Goal: Information Seeking & Learning: Learn about a topic

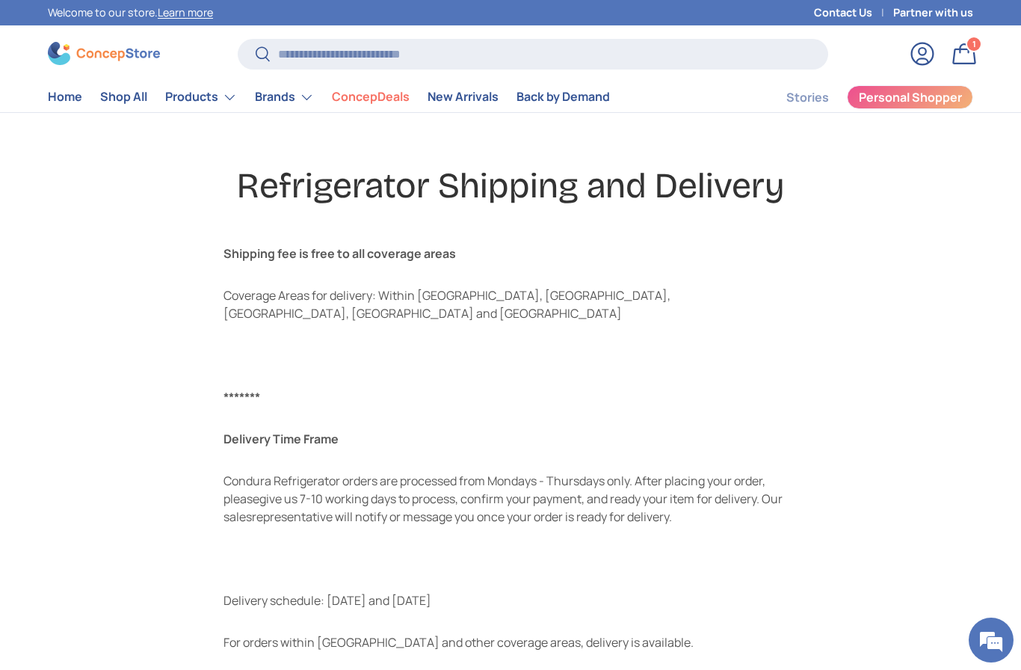
click at [356, 96] on link "ConcepDeals" at bounding box center [371, 96] width 78 height 29
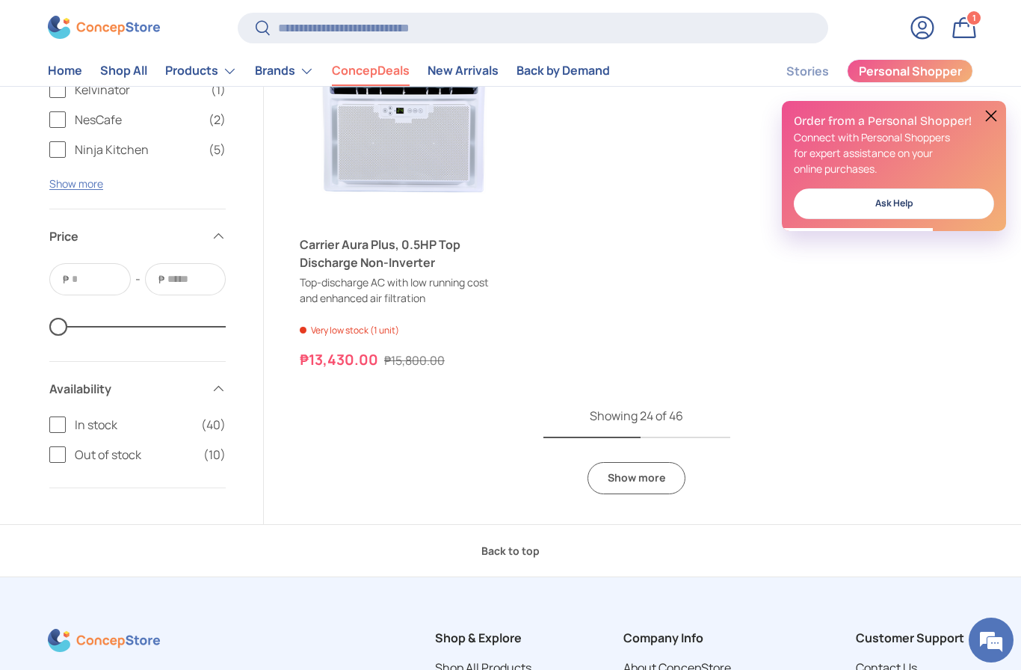
scroll to position [4268, 0]
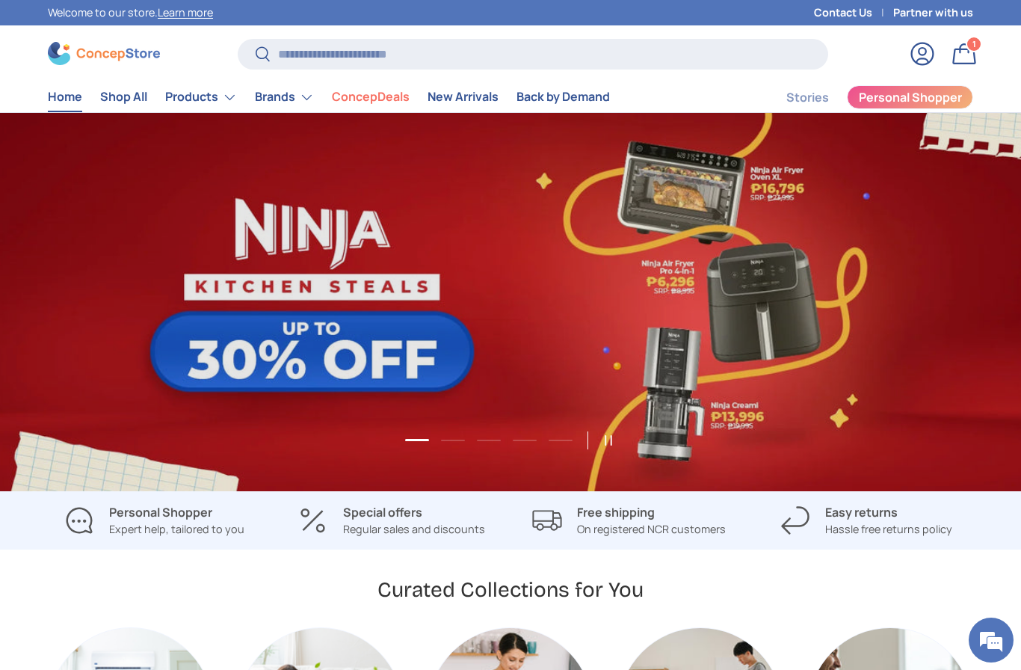
scroll to position [0, 1021]
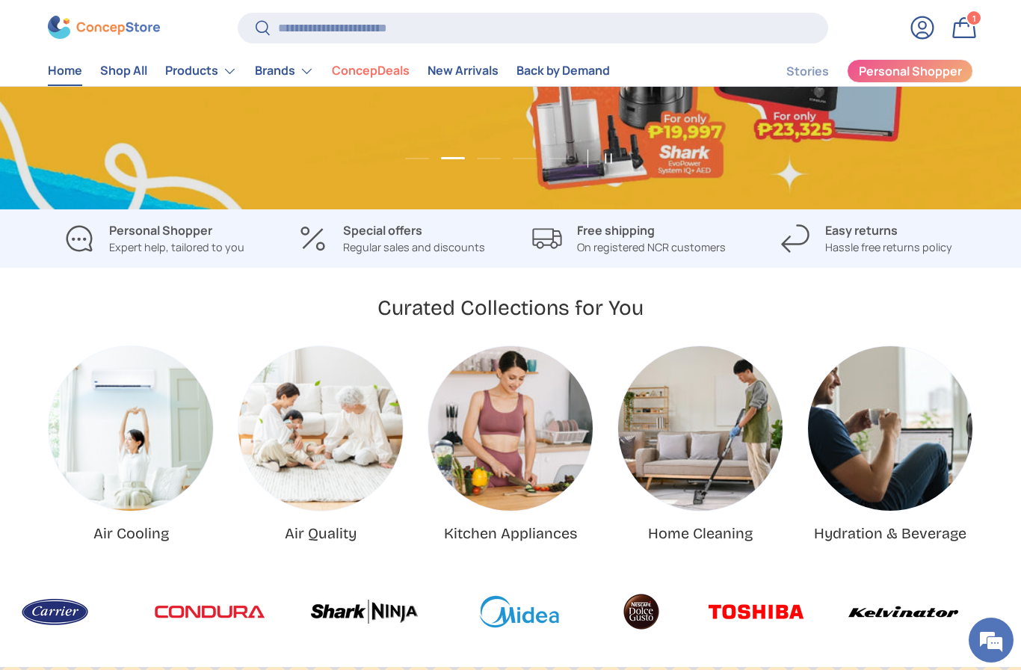
scroll to position [0, 1021]
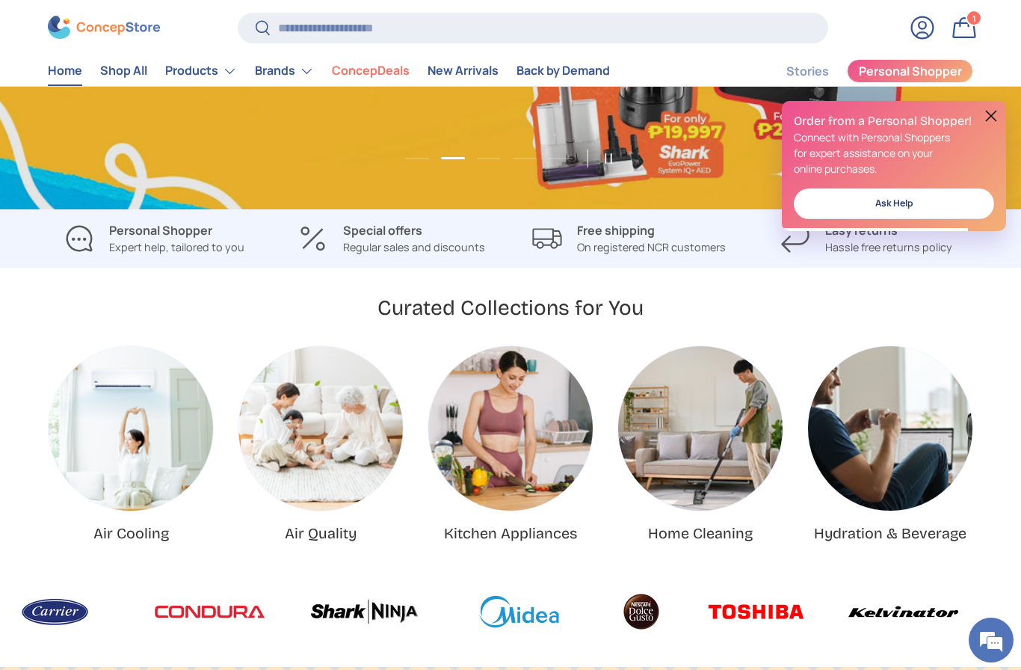
click at [639, 243] on p "On registered NCR customers" at bounding box center [651, 247] width 149 height 16
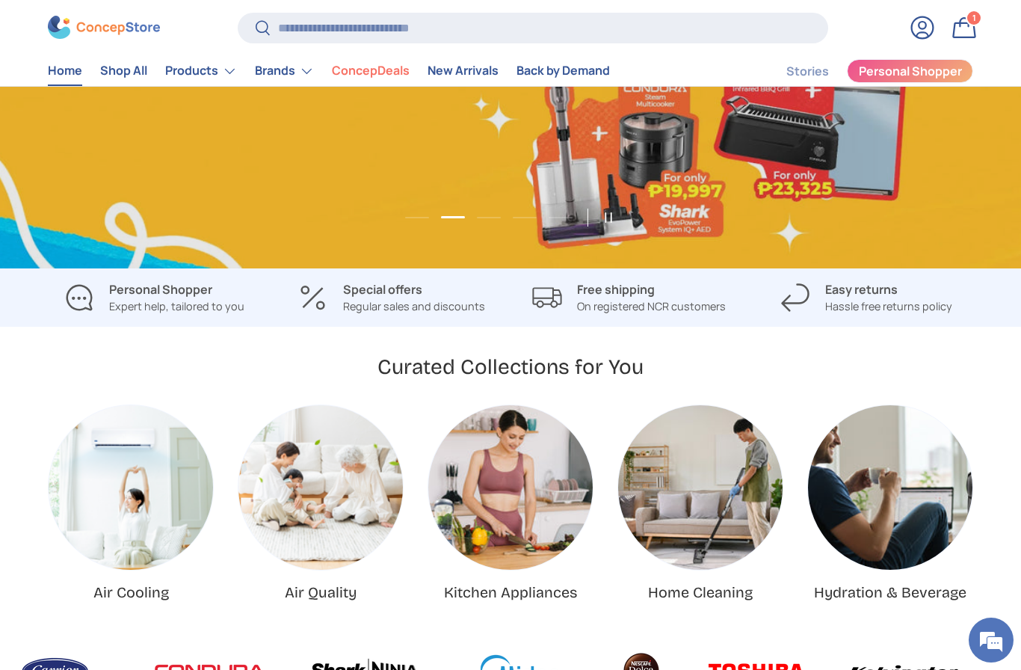
scroll to position [0, 2042]
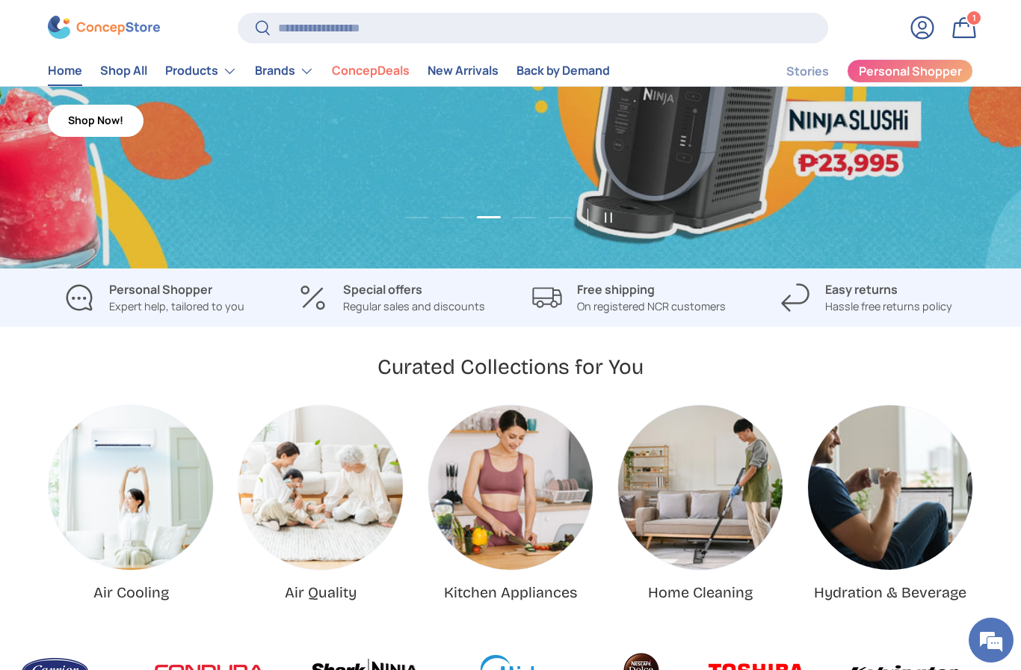
click at [640, 307] on p "On registered NCR customers" at bounding box center [651, 306] width 149 height 16
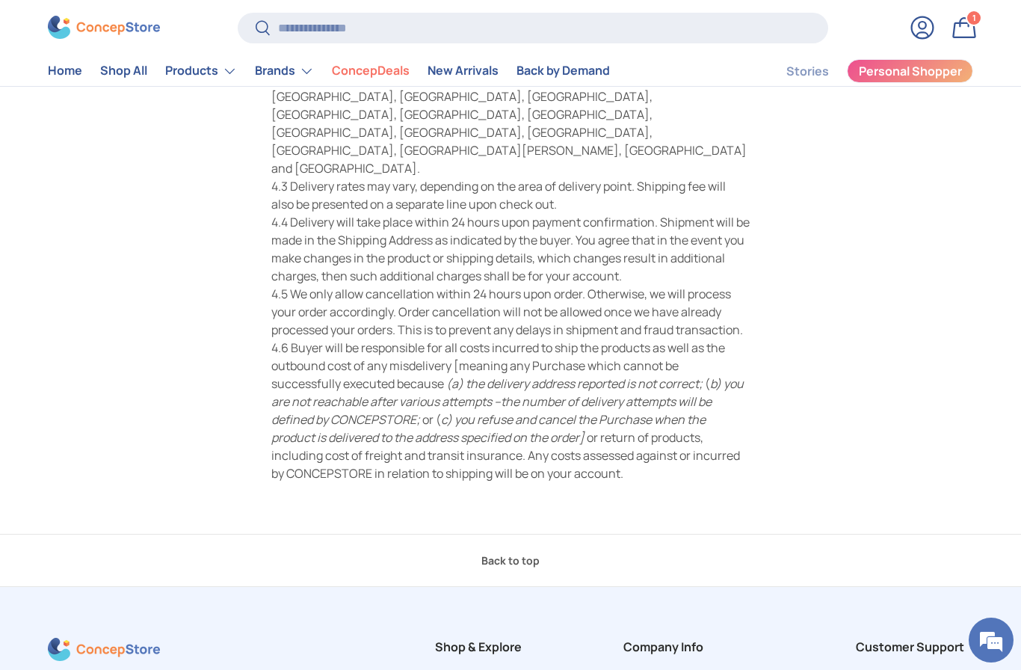
scroll to position [237, 0]
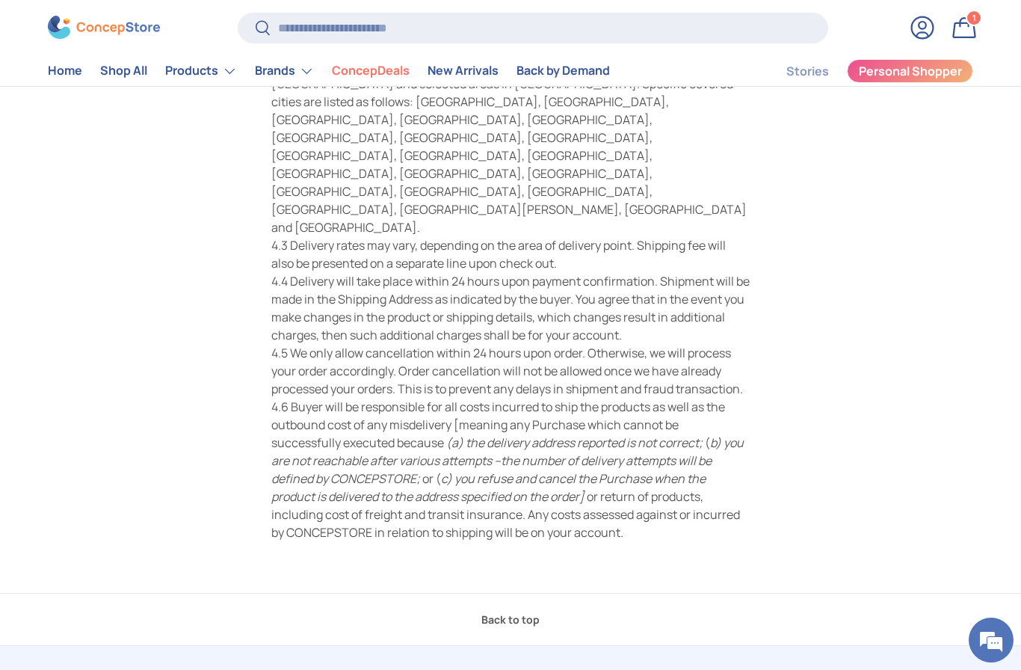
click at [0, 168] on html "Skip to content Welcome to our store. Learn more Contact Us Partner with us Sea…" at bounding box center [510, 469] width 1021 height 1413
click at [46, 172] on main "Shipping policy Order Fulfilment 4.1 You acknowledge and agree that CONCEPSTORE…" at bounding box center [510, 234] width 1021 height 717
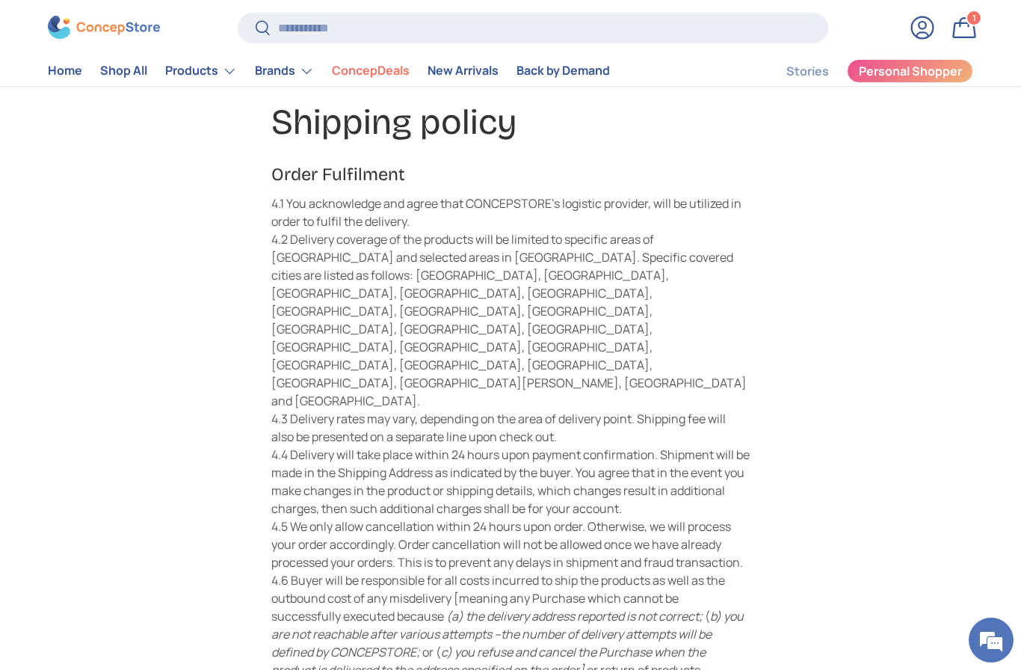
scroll to position [75, 0]
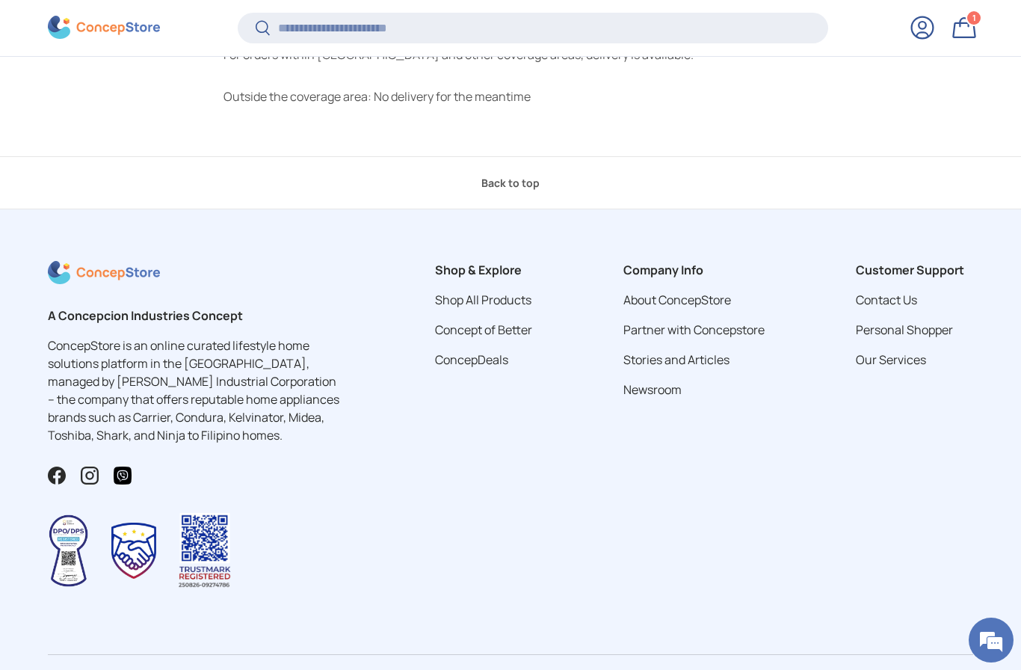
scroll to position [557, 0]
click at [491, 352] on link "ConcepDeals" at bounding box center [471, 360] width 73 height 16
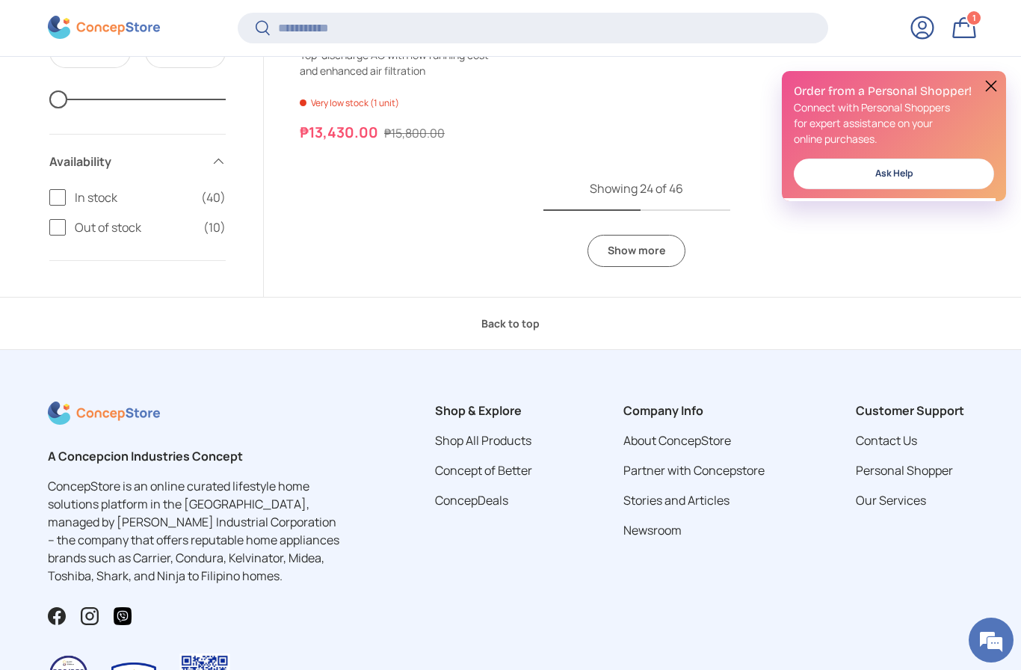
scroll to position [4605, 0]
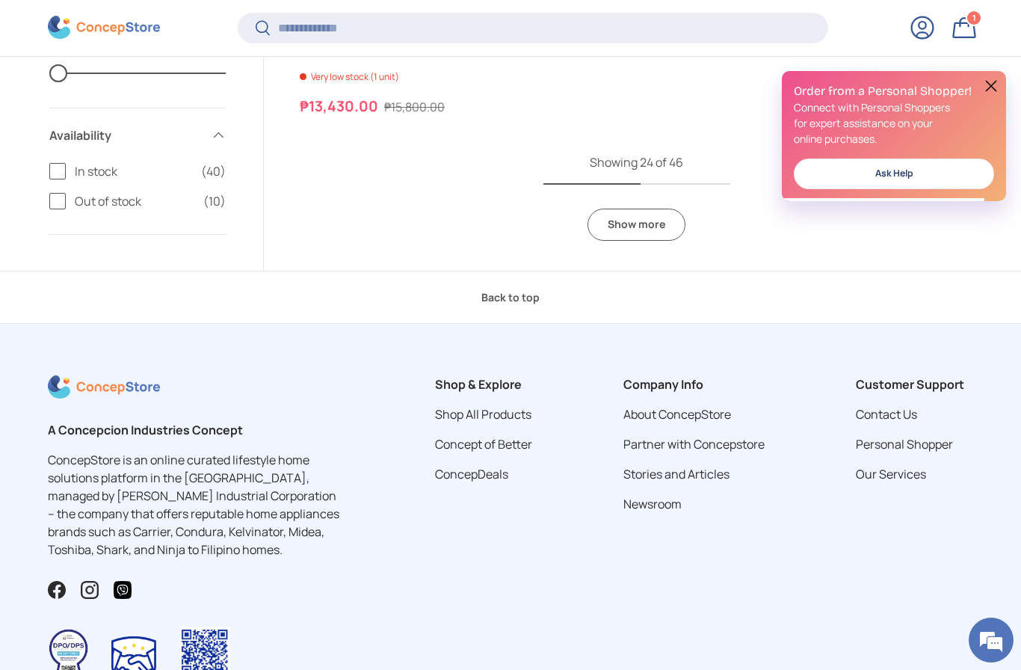
click at [646, 220] on link "Show more" at bounding box center [636, 225] width 98 height 32
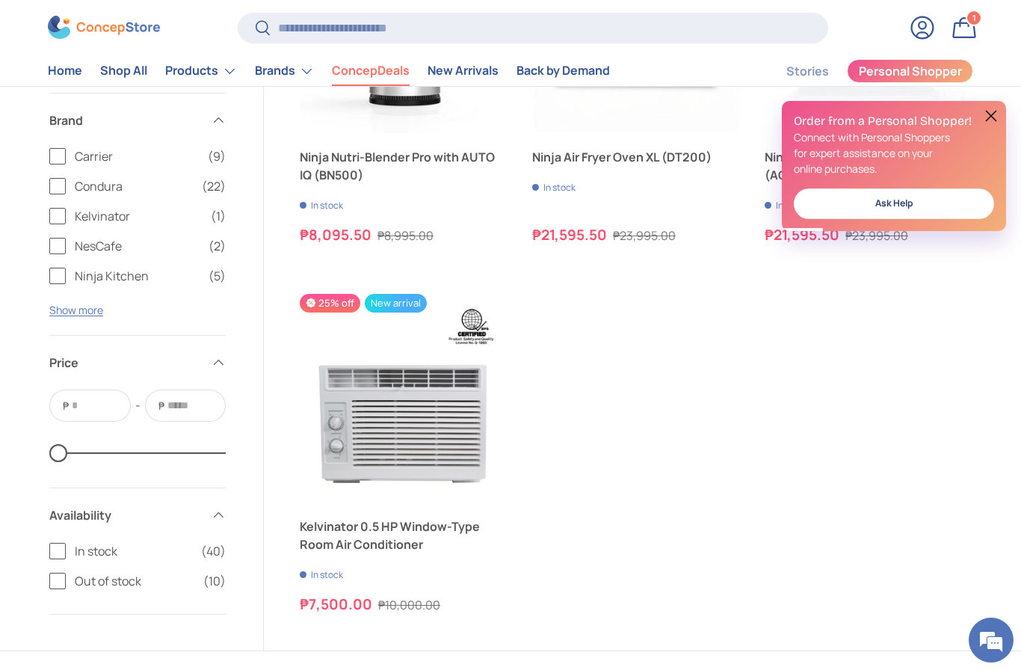
scroll to position [6824, 0]
click at [457, 404] on img "Kelvinator 0.5 HP Window-Type Room Air Conditioner" at bounding box center [404, 397] width 209 height 209
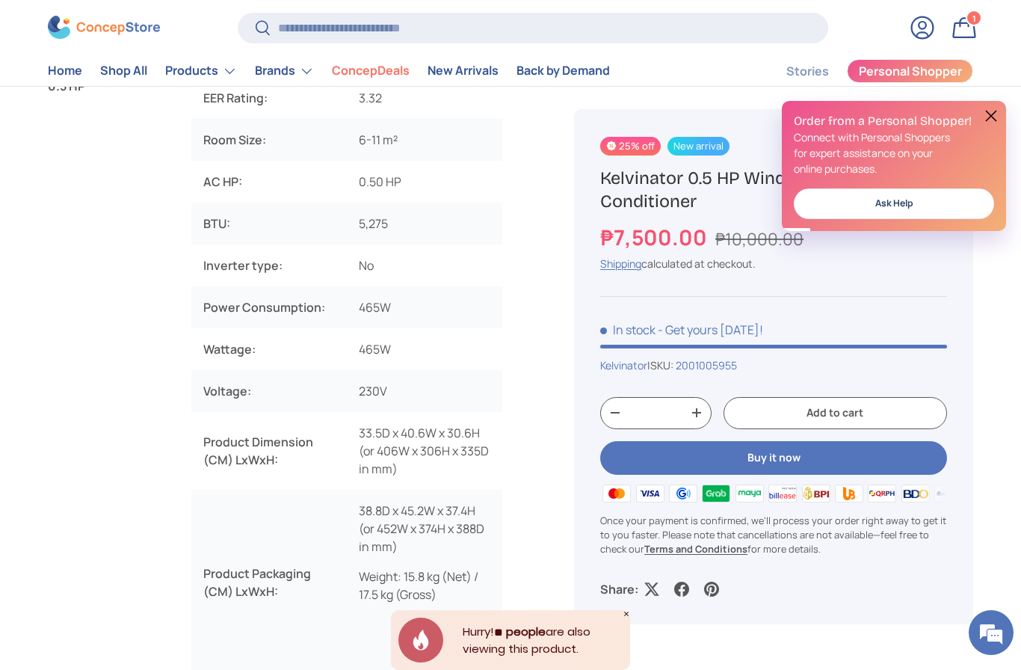
scroll to position [787, 0]
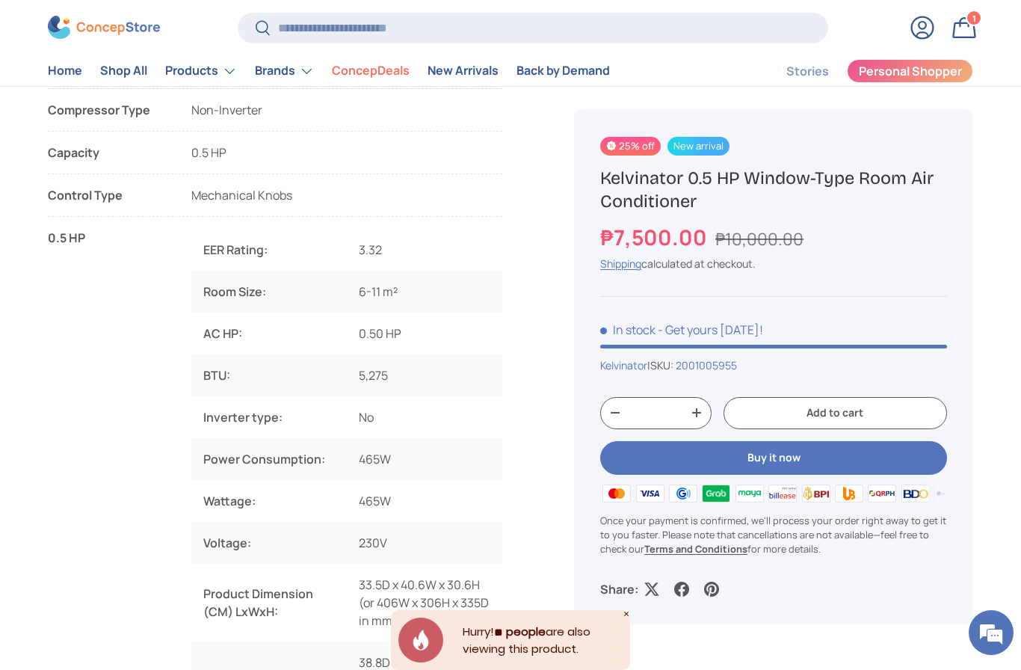
click at [671, 555] on strong "Terms and Conditions" at bounding box center [695, 548] width 103 height 13
click at [190, 70] on summary "Products" at bounding box center [201, 71] width 90 height 30
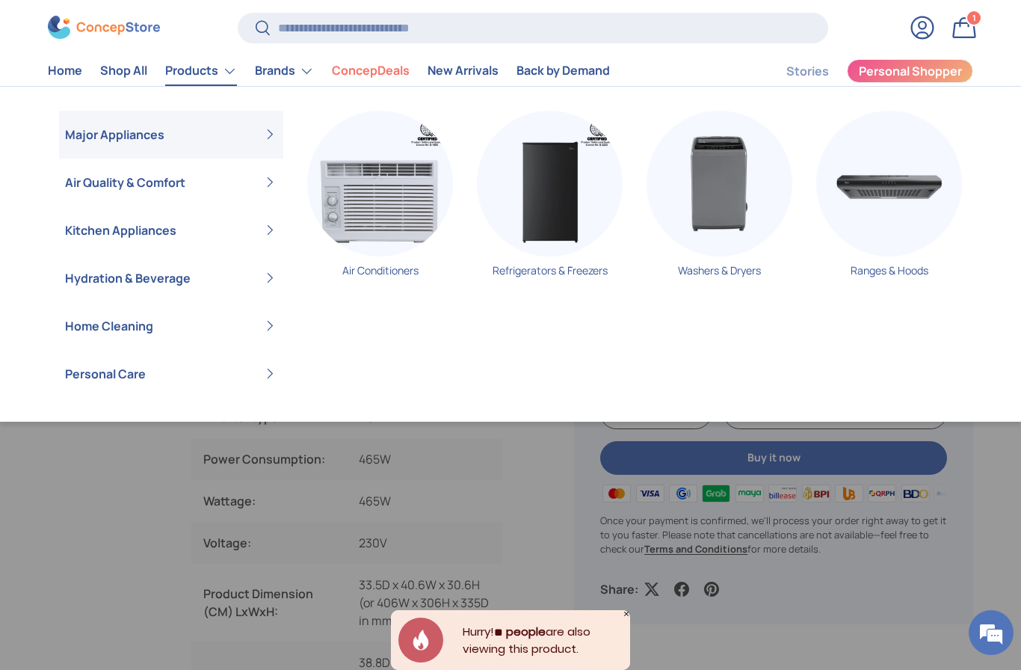
click at [540, 196] on img "Primary" at bounding box center [550, 184] width 146 height 146
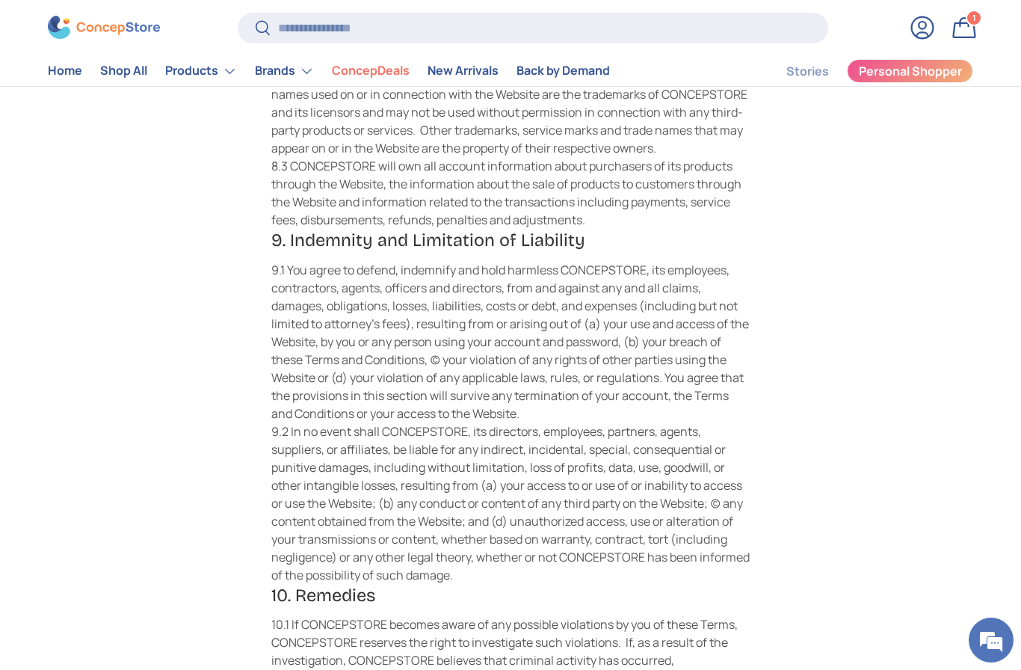
scroll to position [2441, 0]
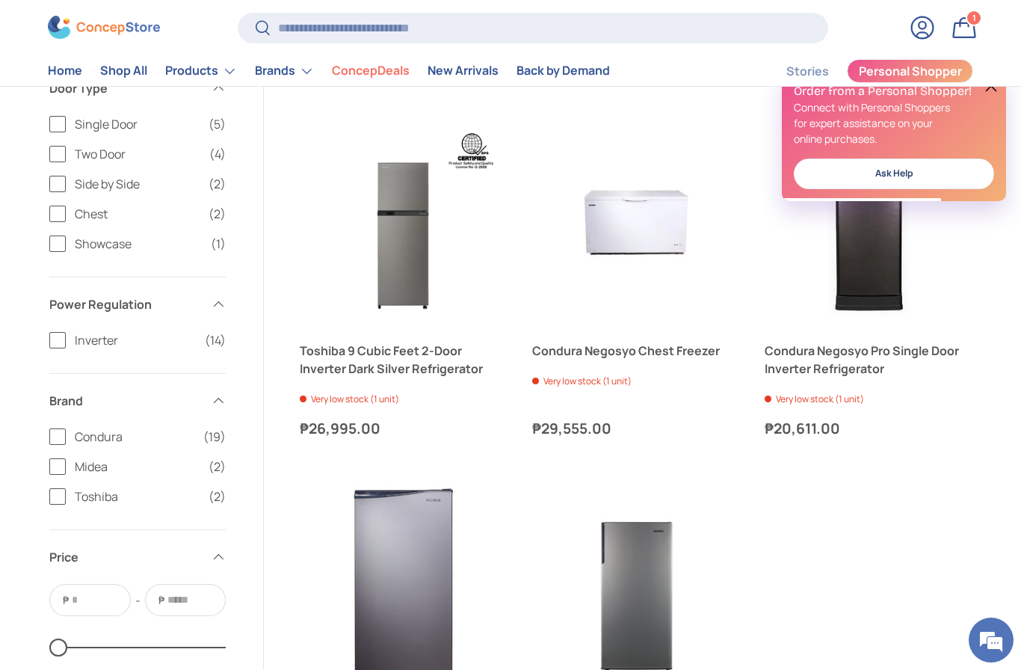
scroll to position [2412, 0]
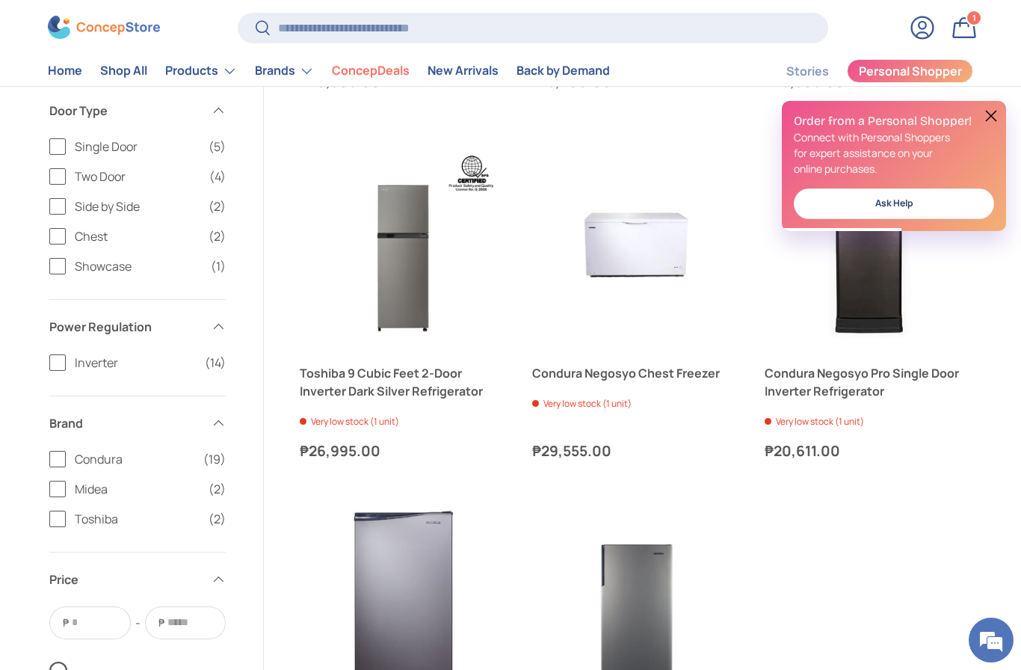
click at [430, 268] on img "Toshiba 9 Cubic Feet 2-Door Inverter Dark Silver Refrigerator" at bounding box center [404, 245] width 209 height 209
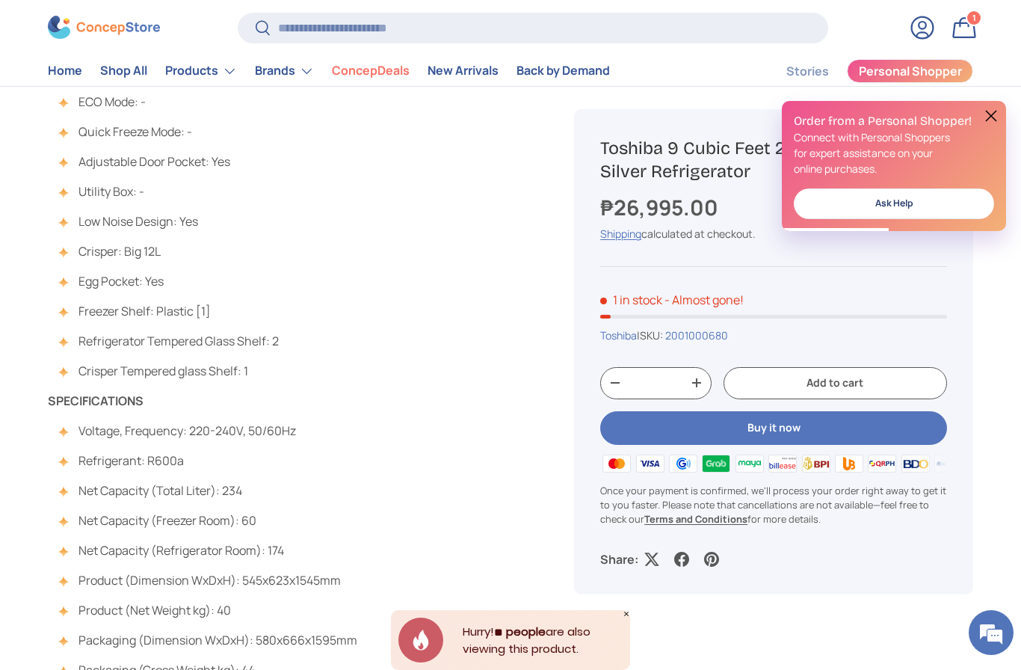
scroll to position [1186, 0]
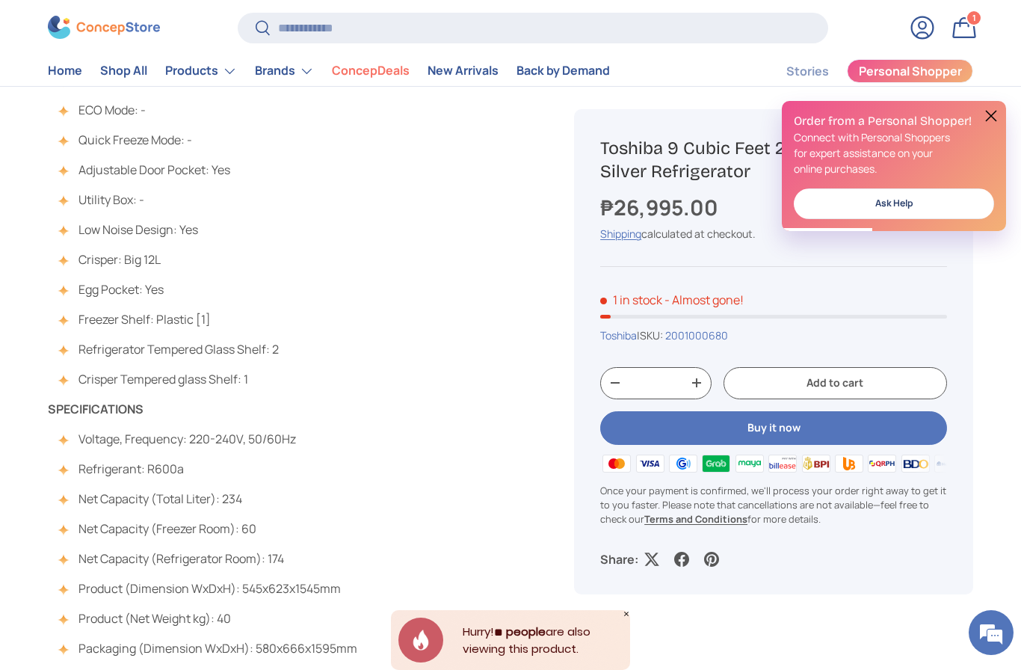
click at [682, 523] on strong "Terms and Conditions" at bounding box center [695, 518] width 103 height 13
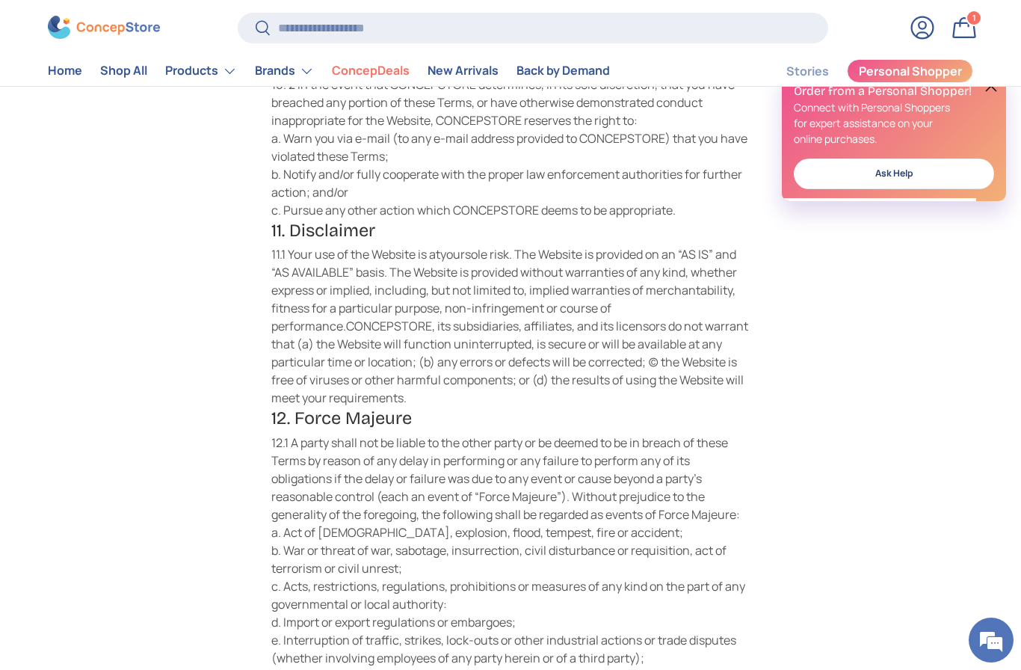
scroll to position [3350, 0]
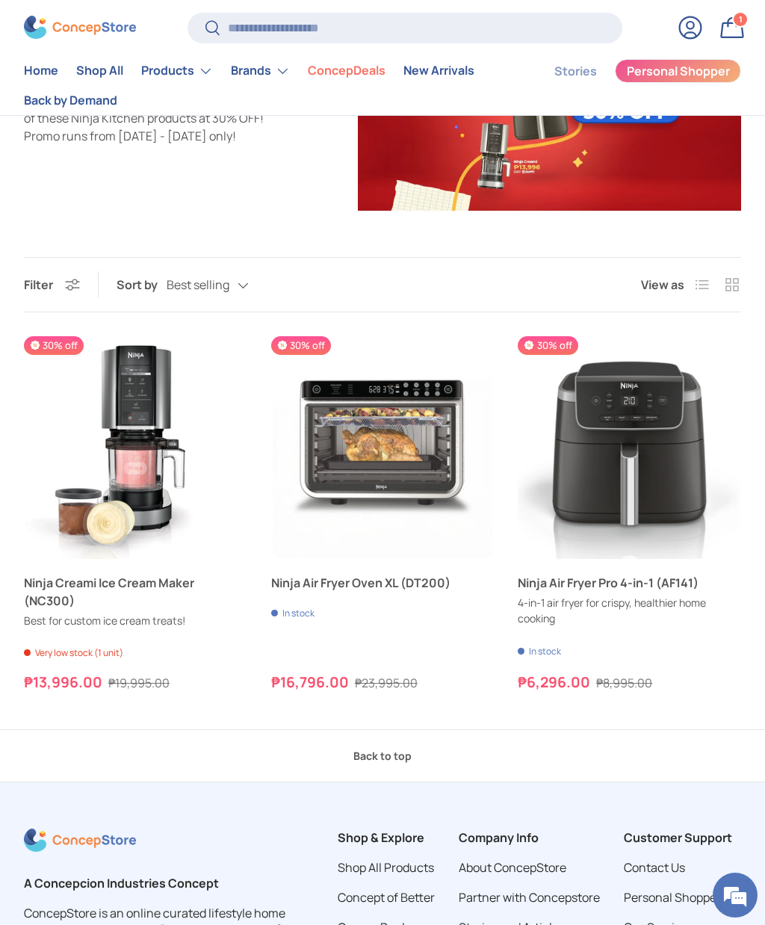
click at [65, 25] on img at bounding box center [80, 27] width 112 height 23
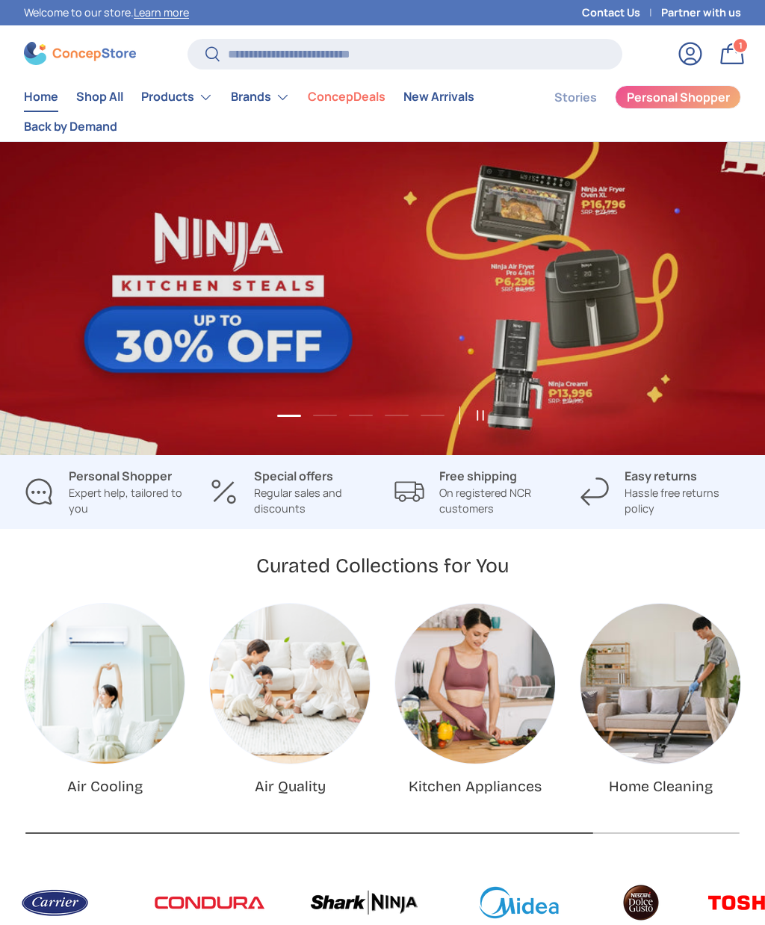
scroll to position [3691, 5150]
click at [141, 197] on link "1 of 5" at bounding box center [382, 298] width 765 height 313
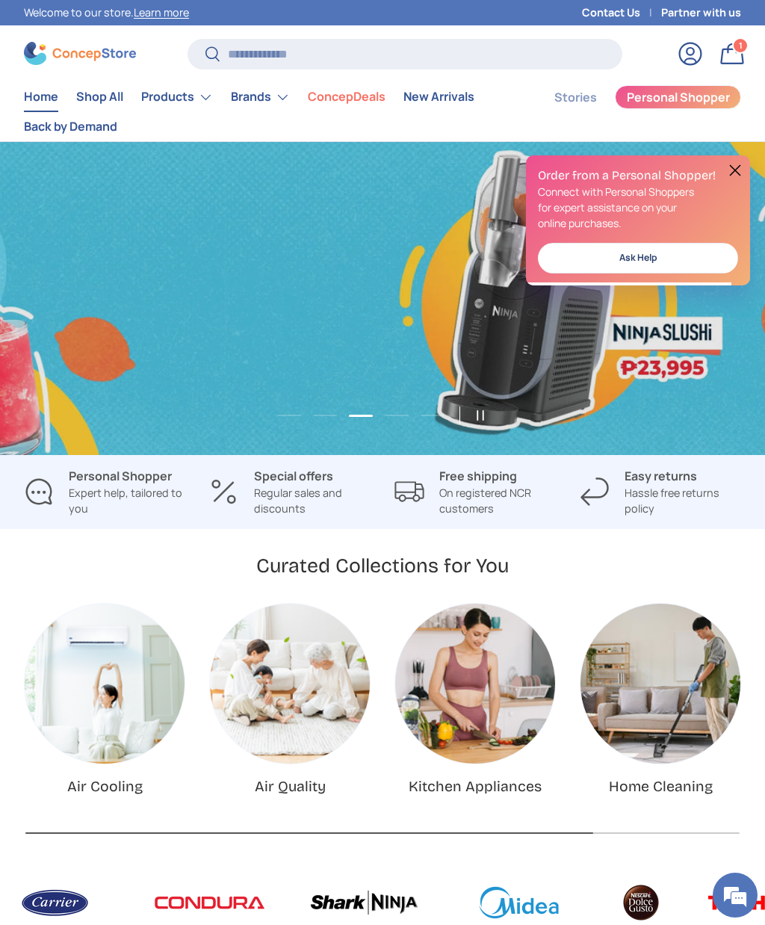
scroll to position [0, 1531]
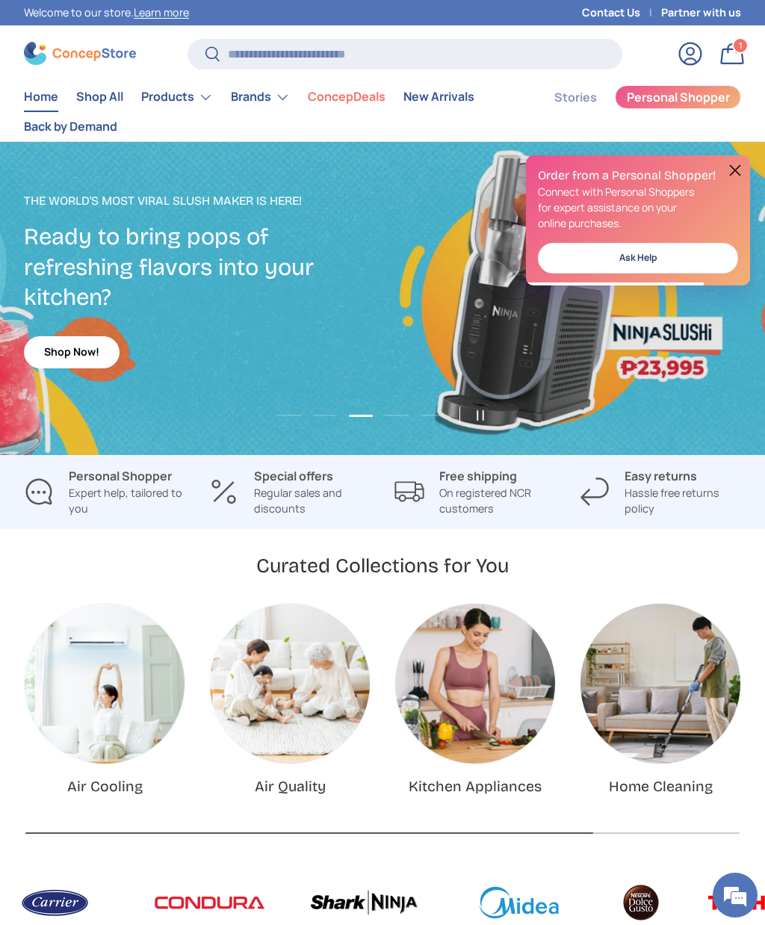
click at [100, 196] on p "The World's Most Viral Slush Maker is Here!" at bounding box center [203, 201] width 359 height 18
click at [119, 204] on p "The World's Most Viral Slush Maker is Here!" at bounding box center [203, 201] width 359 height 18
click at [77, 351] on link "Shop Now!" at bounding box center [72, 352] width 96 height 32
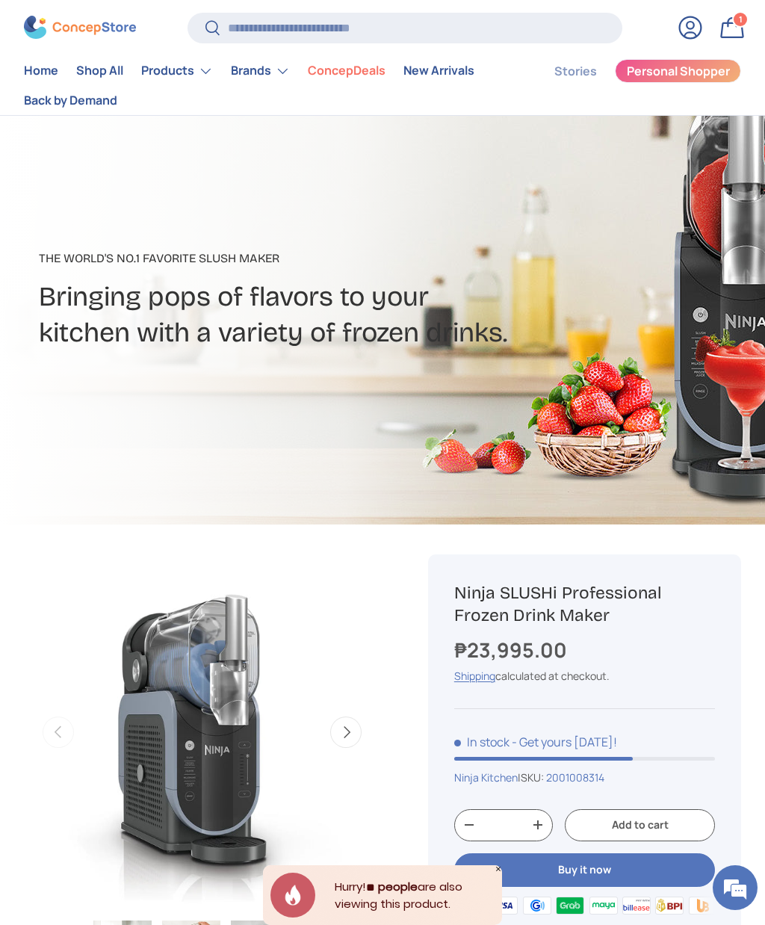
scroll to position [28, 0]
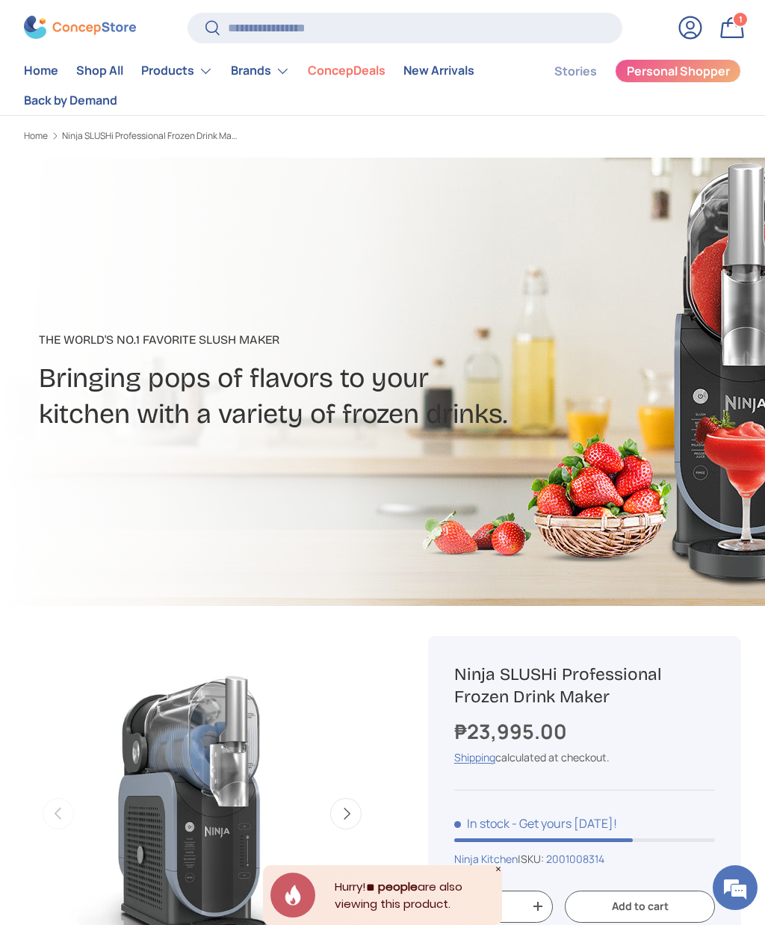
click at [354, 79] on link "ConcepDeals" at bounding box center [347, 71] width 78 height 29
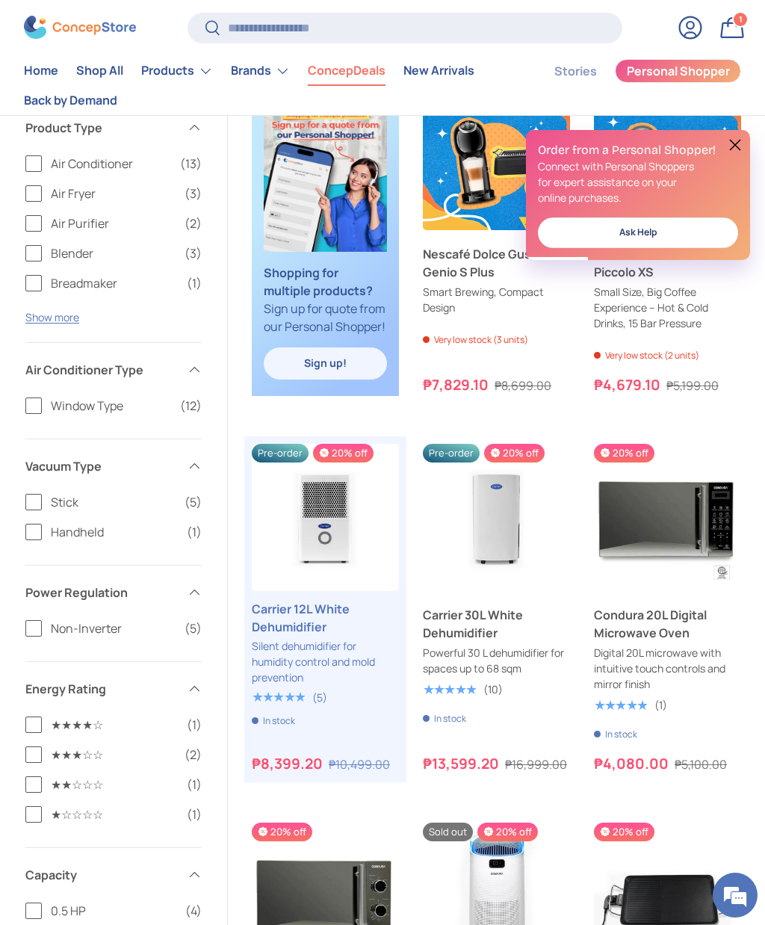
scroll to position [1286, 0]
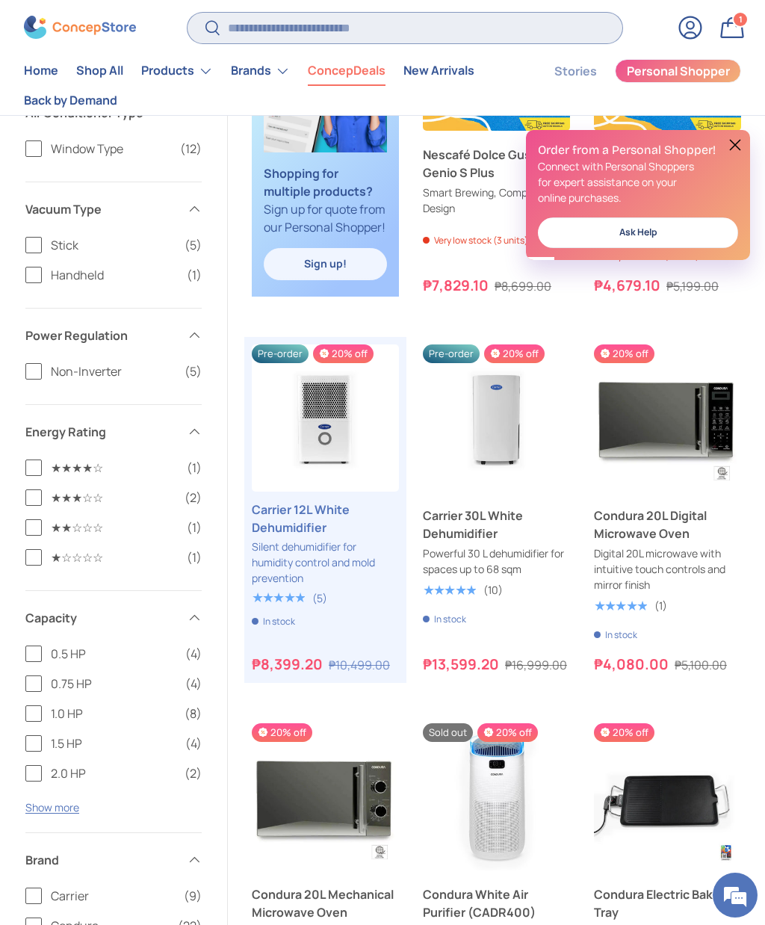
click at [389, 34] on input "Search" at bounding box center [405, 28] width 434 height 31
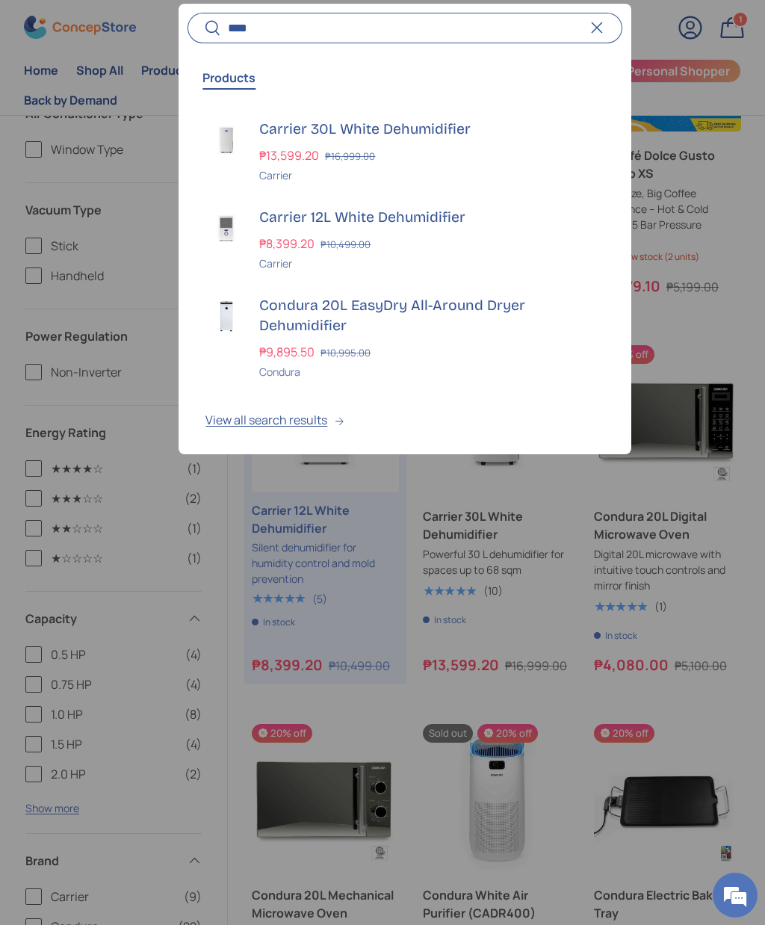
scroll to position [0, 0]
type input "****"
click at [293, 422] on button "View all search results" at bounding box center [405, 423] width 452 height 63
